Goal: Register for event/course

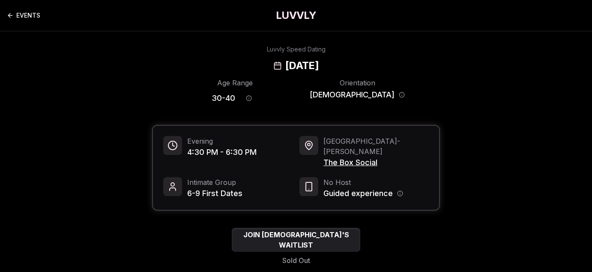
click at [27, 12] on link "EVENTS" at bounding box center [23, 15] width 33 height 17
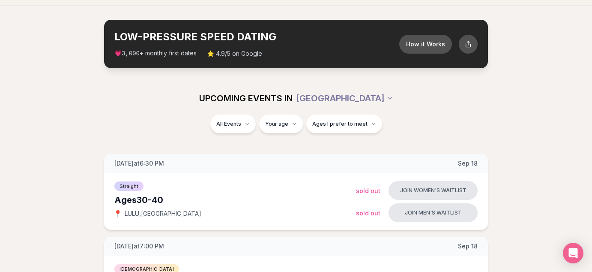
scroll to position [6, 0]
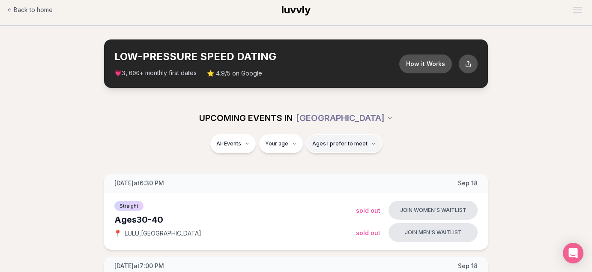
click at [344, 145] on span "Ages I prefer to meet" at bounding box center [339, 143] width 55 height 7
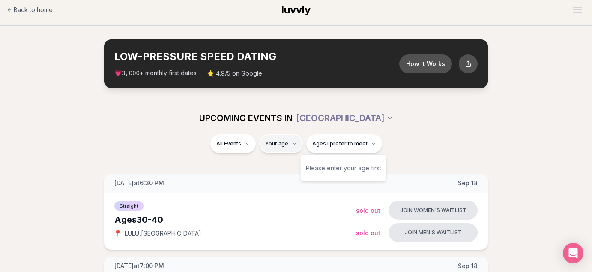
type input "**"
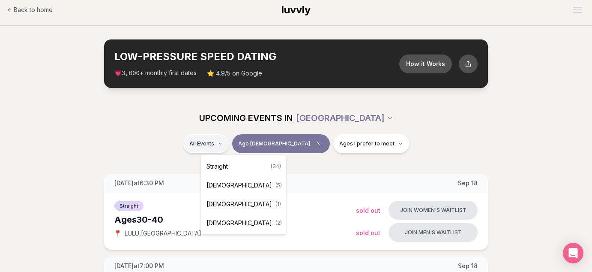
click at [227, 183] on span "[DEMOGRAPHIC_DATA]" at bounding box center [240, 185] width 66 height 9
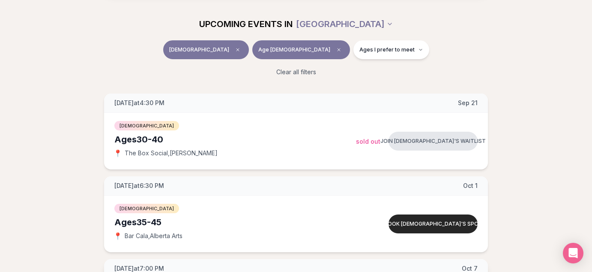
scroll to position [100, 0]
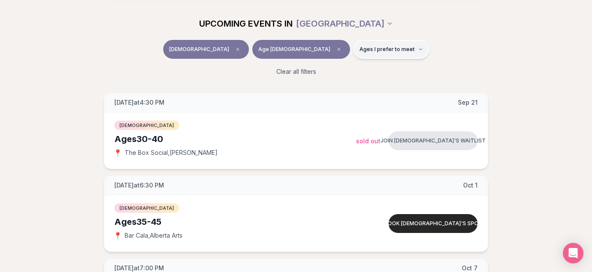
click at [359, 49] on span "Ages I prefer to meet" at bounding box center [386, 49] width 55 height 7
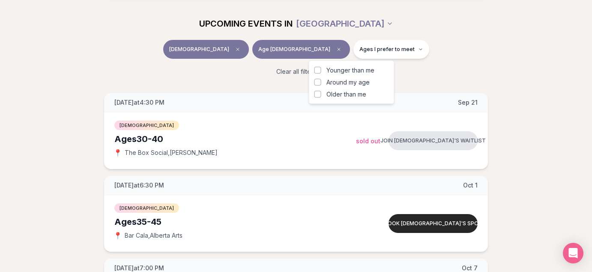
click at [318, 84] on button "Around my age" at bounding box center [317, 82] width 7 height 7
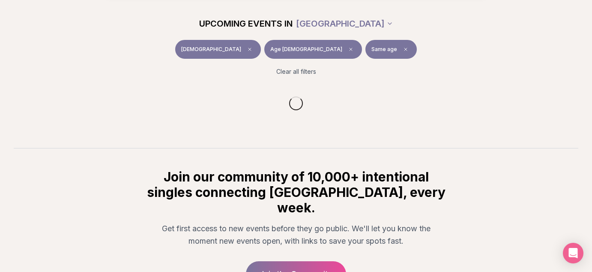
click at [416, 58] on div "[DEMOGRAPHIC_DATA] Age [DEMOGRAPHIC_DATA] Same age" at bounding box center [296, 51] width 480 height 22
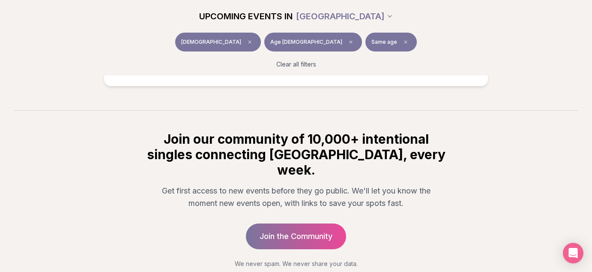
scroll to position [539, 0]
